Goal: Navigation & Orientation: Find specific page/section

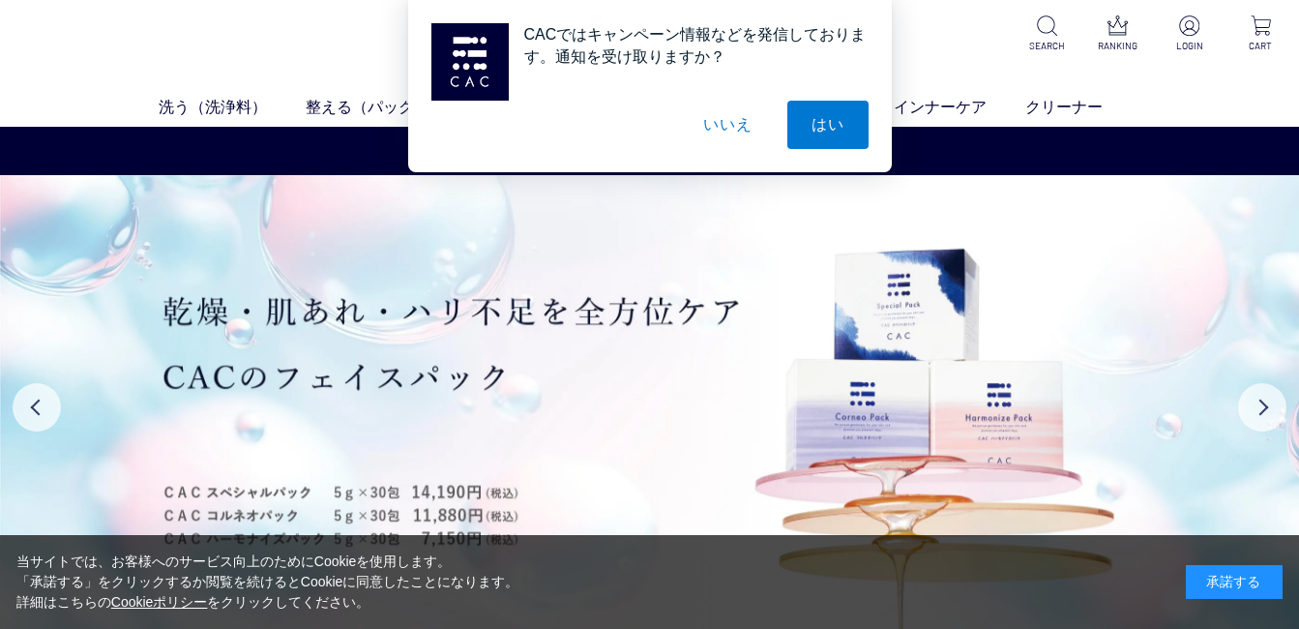
click at [765, 136] on button "いいえ" at bounding box center [727, 125] width 97 height 48
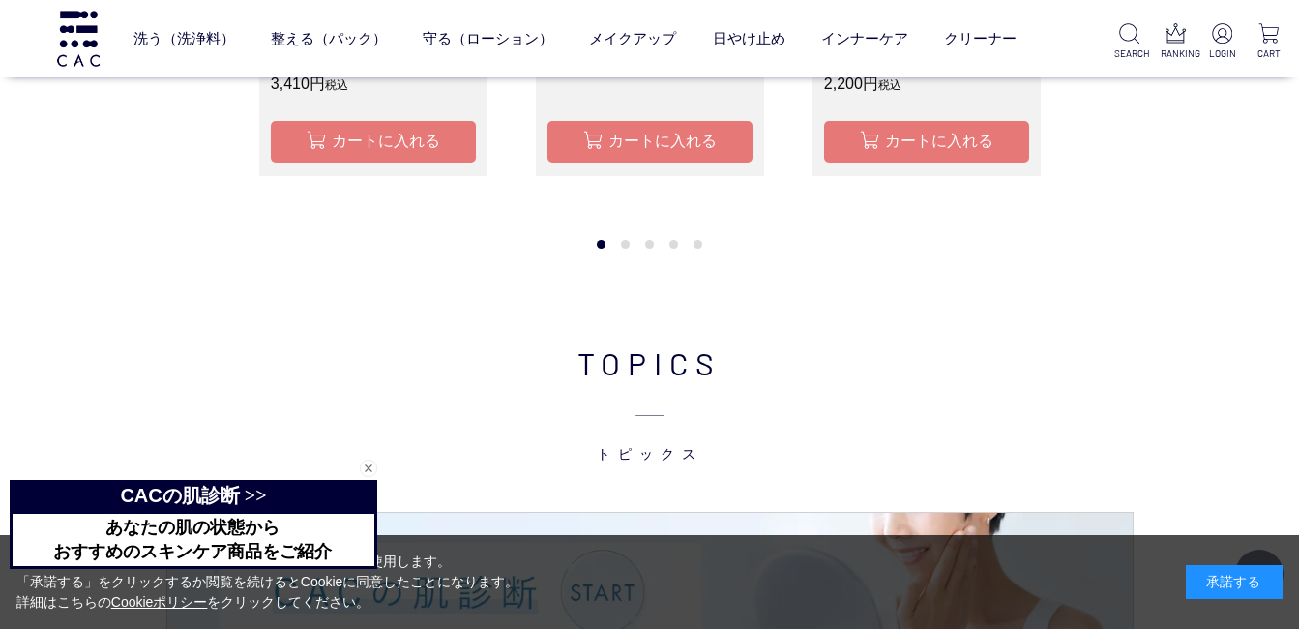
scroll to position [2568, 0]
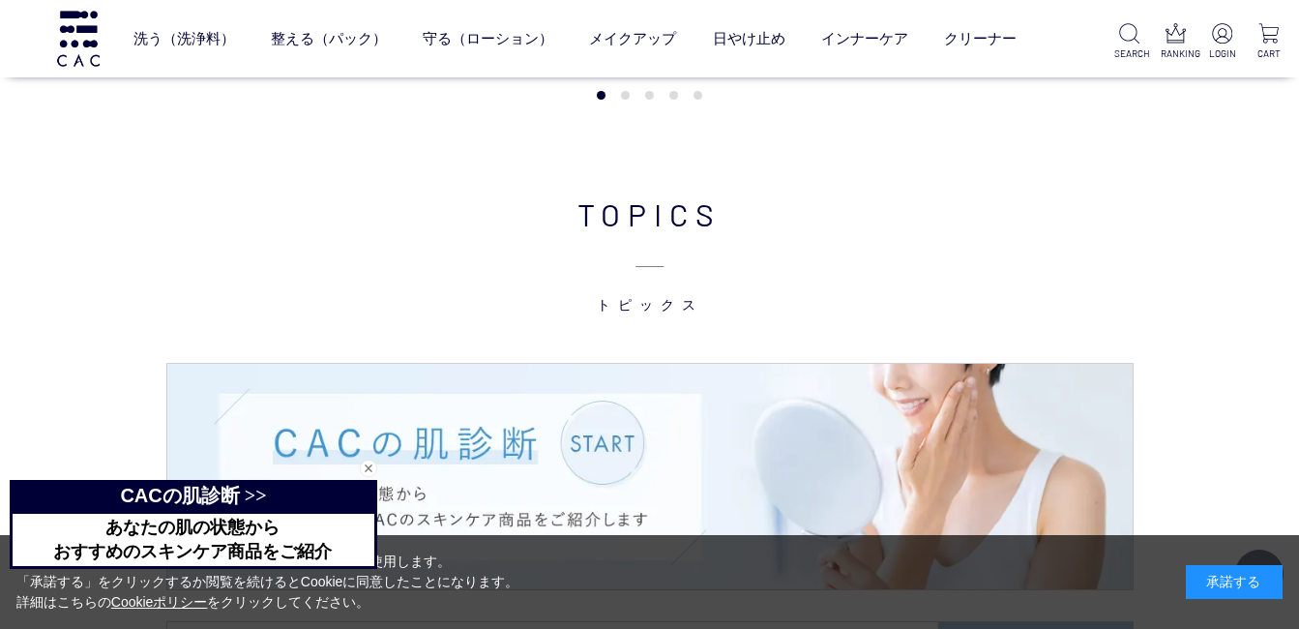
click at [372, 460] on div "閉じる" at bounding box center [368, 468] width 17 height 17
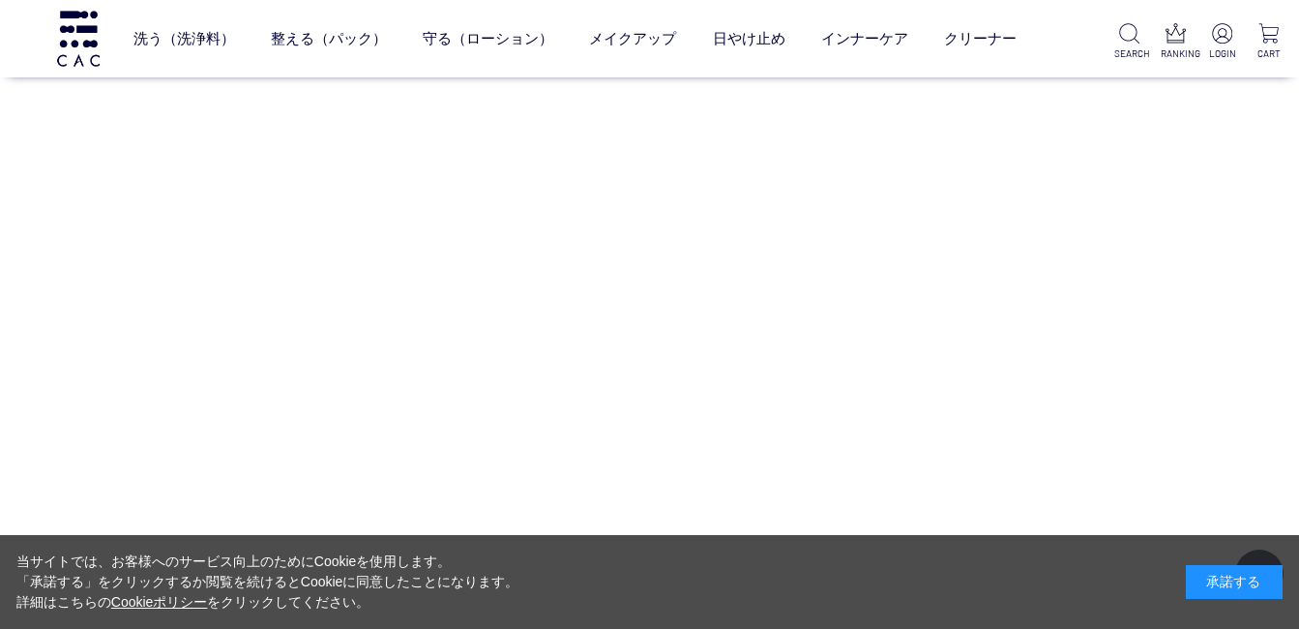
scroll to position [9860, 0]
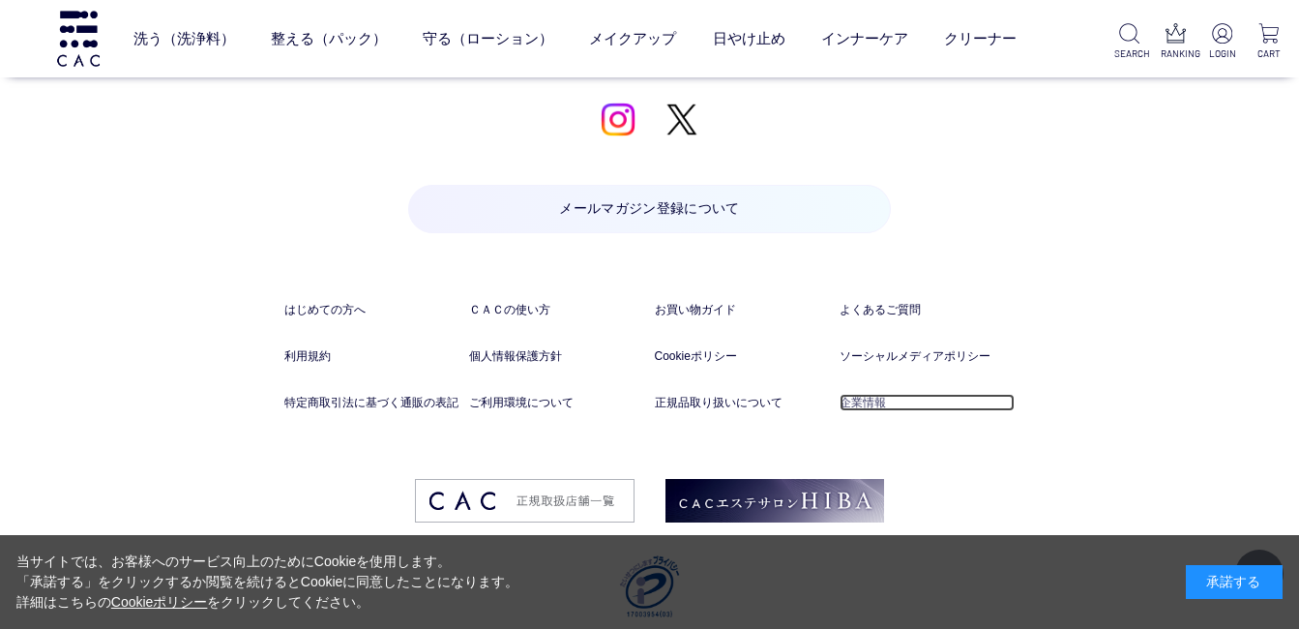
click at [890, 394] on link "企業情報" at bounding box center [927, 402] width 175 height 17
